Goal: Task Accomplishment & Management: Manage account settings

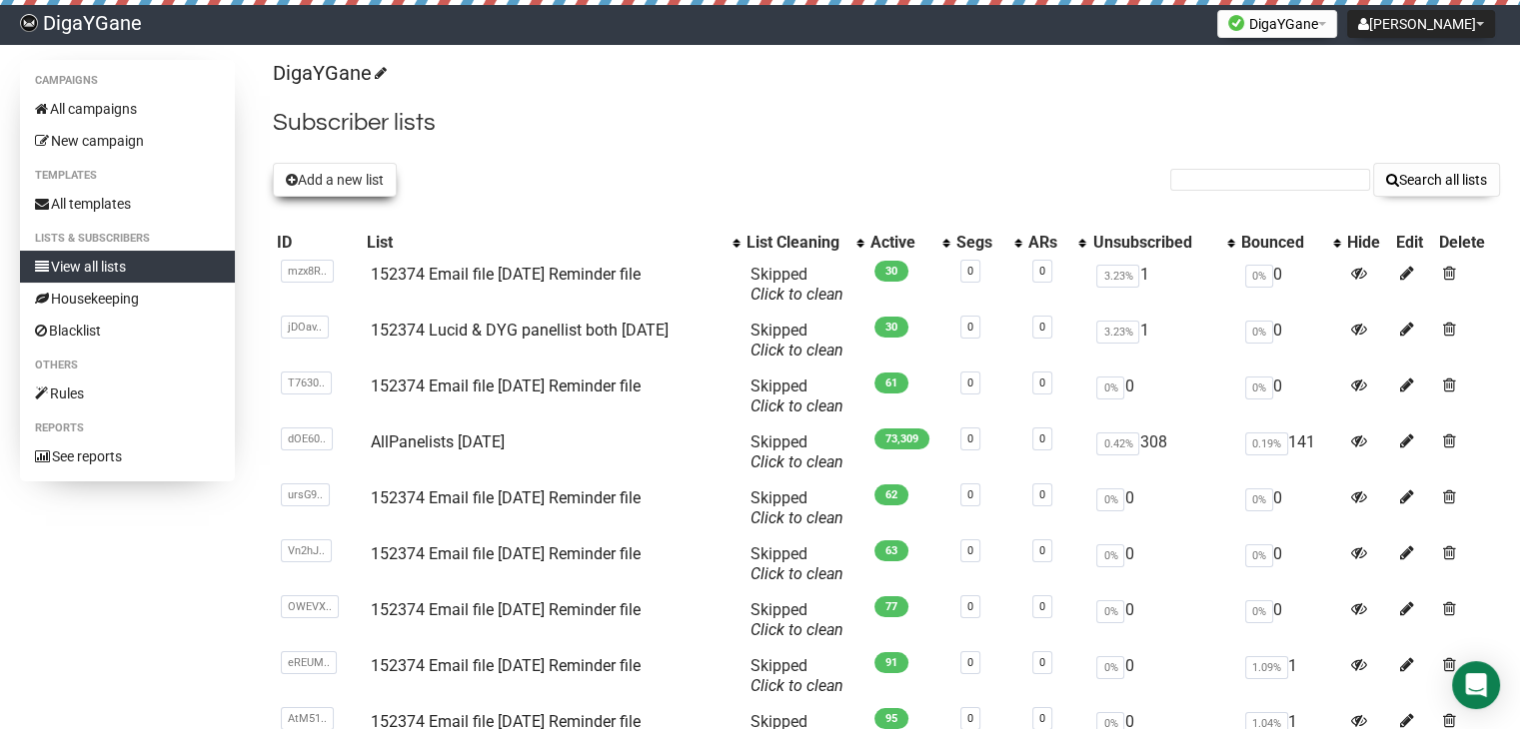
click at [352, 188] on button "Add a new list" at bounding box center [335, 180] width 124 height 34
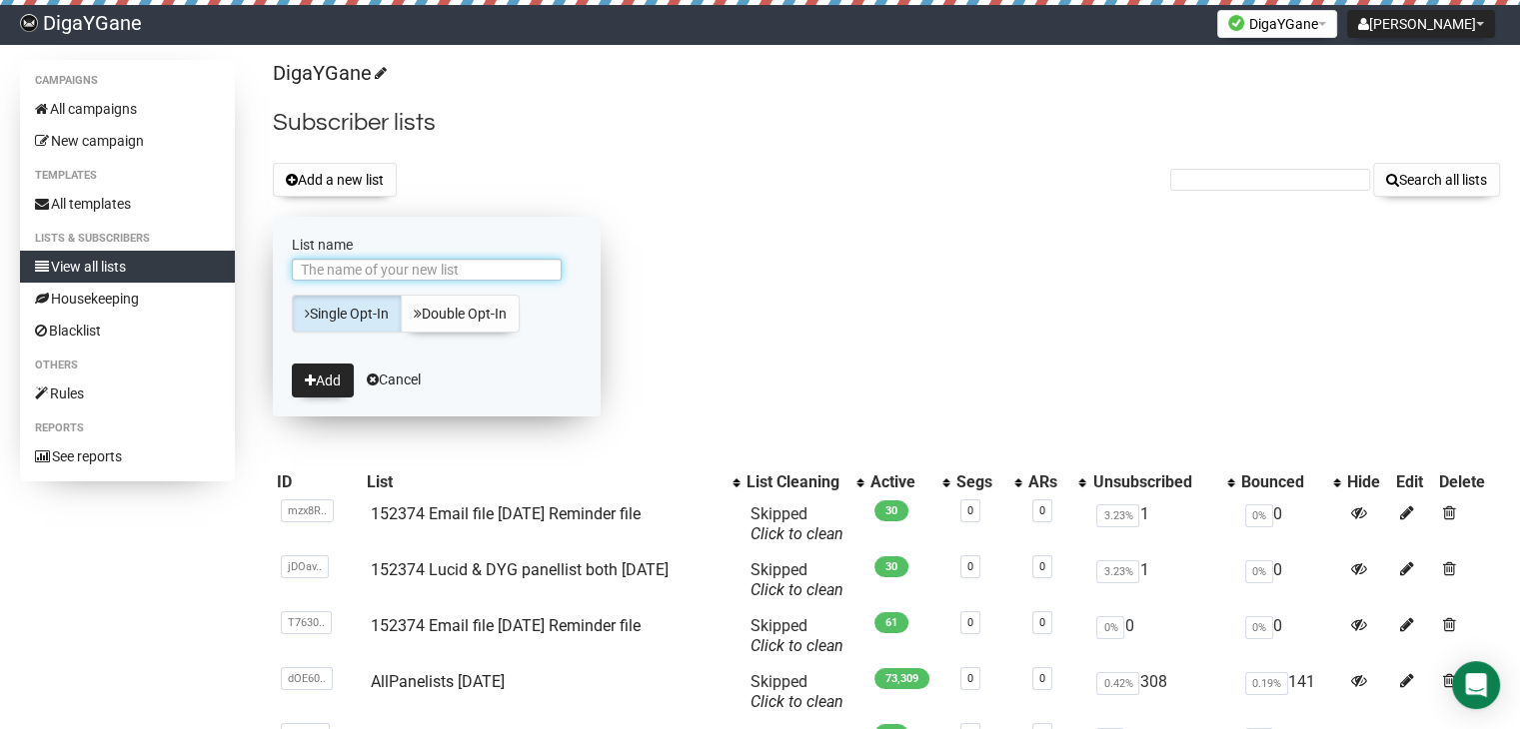
click at [390, 265] on input "List name" at bounding box center [427, 270] width 270 height 22
paste input "152374 Lucid & DYG panellist both [DATE]"
type input "152374 Lucid & DYG panellist both [DATE]"
click at [325, 377] on button "Add" at bounding box center [323, 381] width 62 height 34
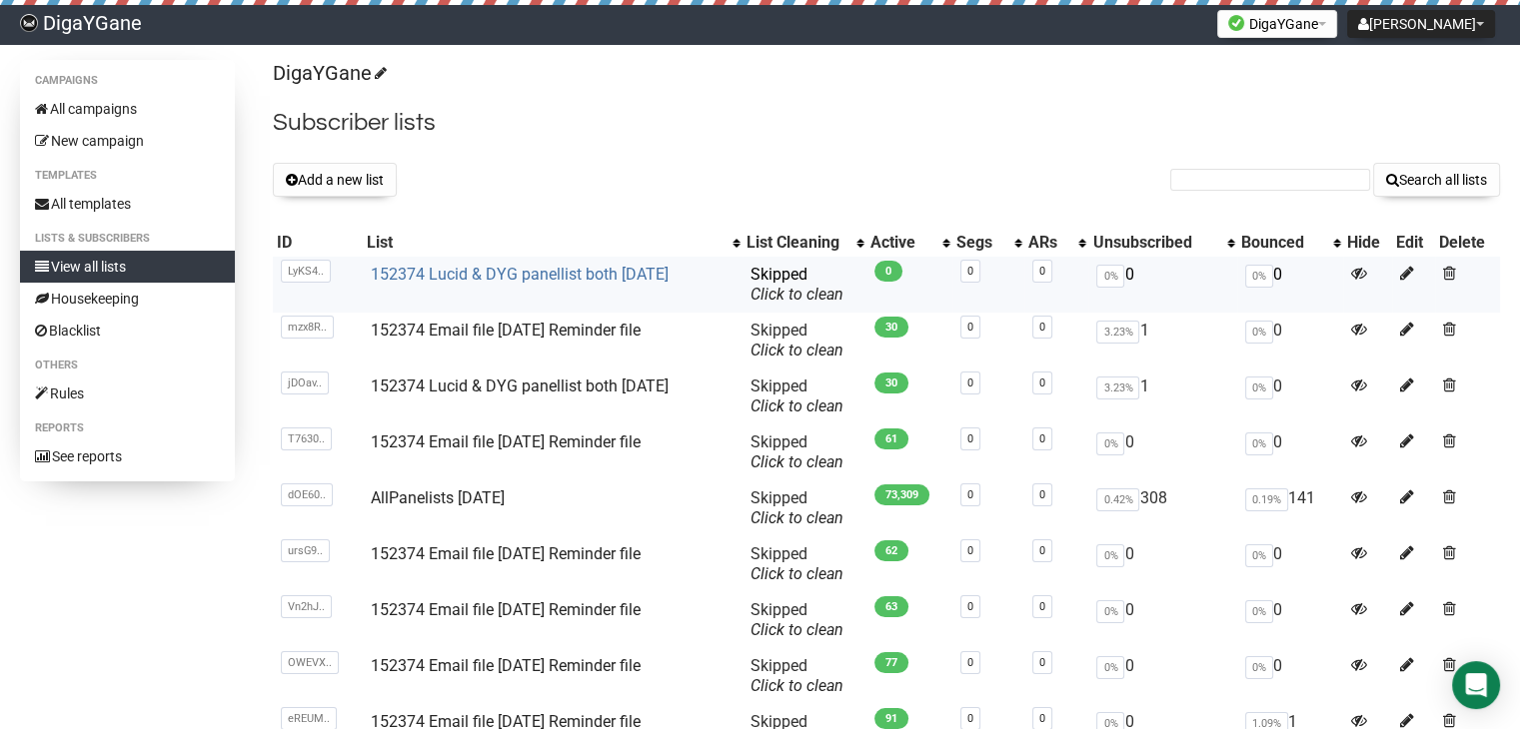
click at [564, 273] on link "152374 Lucid & DYG panellist both [DATE]" at bounding box center [520, 274] width 298 height 19
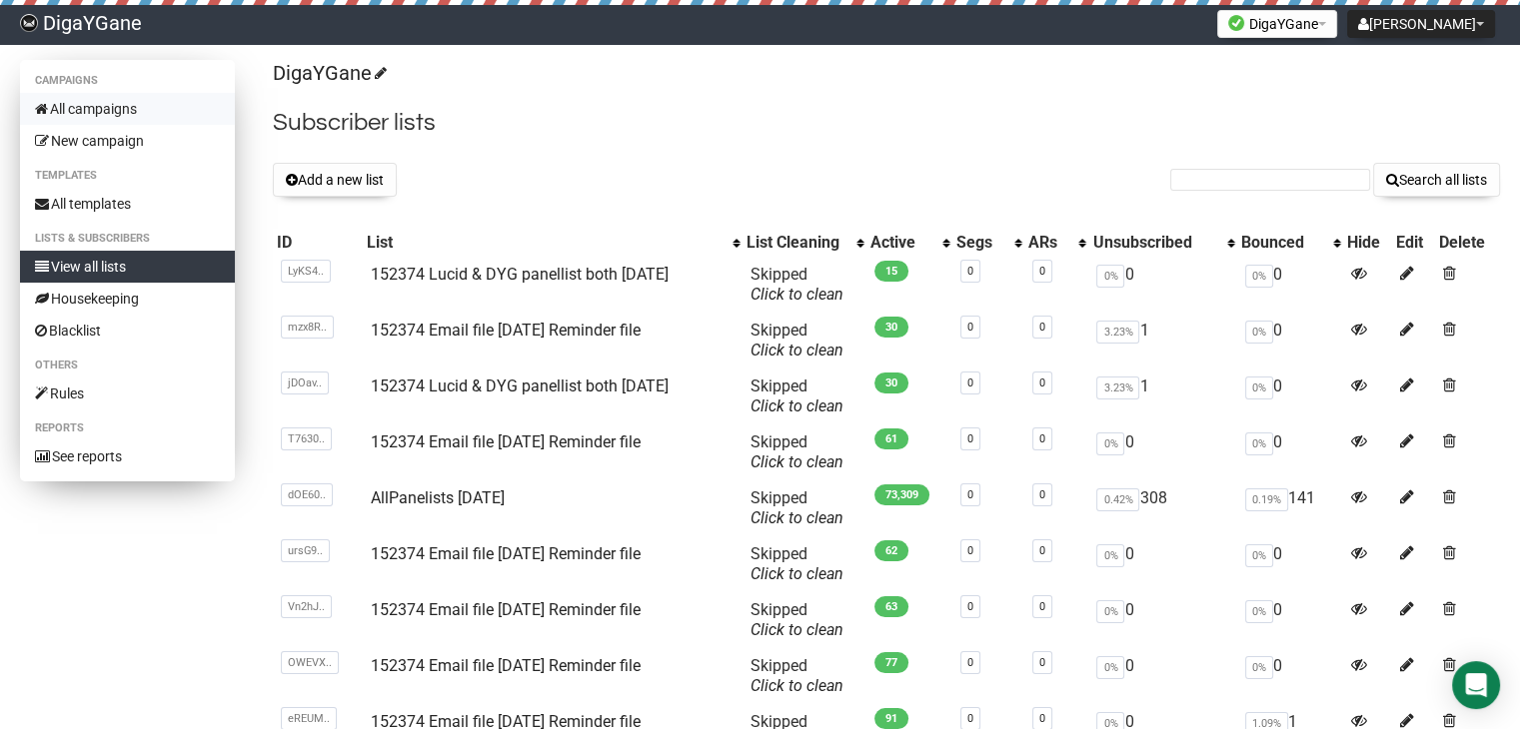
click at [111, 107] on link "All campaigns" at bounding box center [127, 109] width 215 height 32
